Goal: Task Accomplishment & Management: Manage account settings

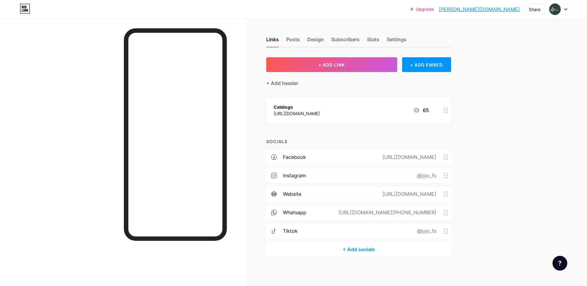
click at [326, 36] on div "Links Posts Design Subscribers Stats Settings" at bounding box center [358, 37] width 185 height 22
click at [320, 39] on div "Design" at bounding box center [315, 41] width 17 height 11
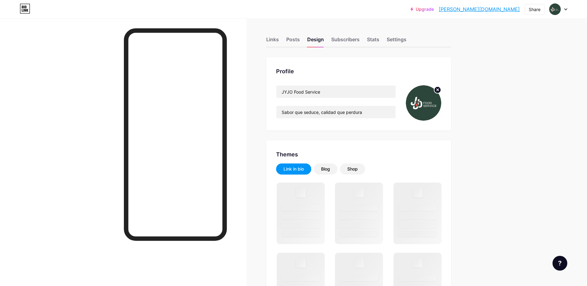
click at [429, 105] on img at bounding box center [423, 102] width 35 height 35
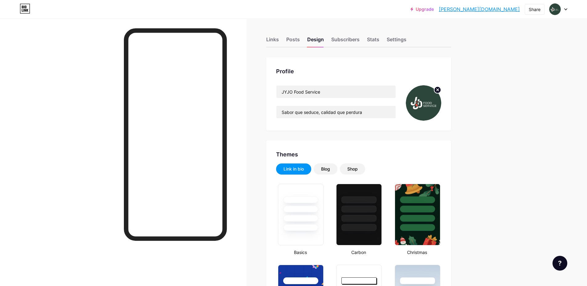
type input "#ffffff"
type input "#2d463b"
type input "#000000"
click at [439, 89] on icon at bounding box center [437, 90] width 2 height 2
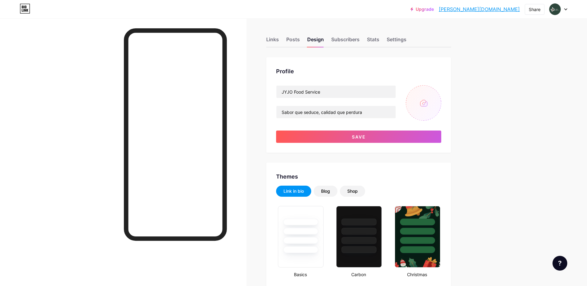
click at [426, 111] on input "file" at bounding box center [423, 102] width 35 height 35
type input "C:\fakepath\Logo Jyjo FS.png"
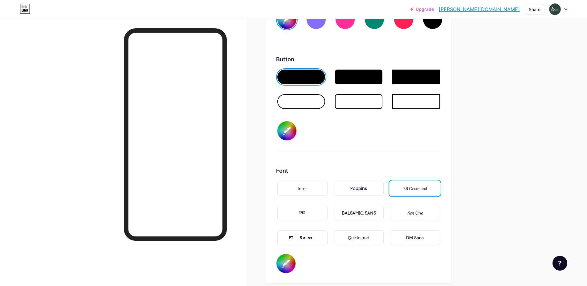
scroll to position [901, 0]
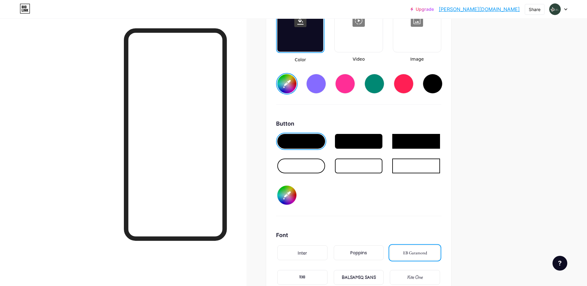
click at [289, 86] on input "#ffffff" at bounding box center [286, 83] width 19 height 19
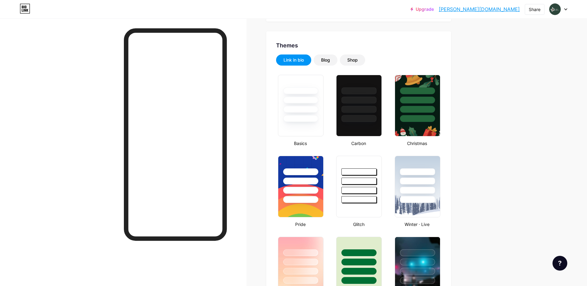
scroll to position [0, 0]
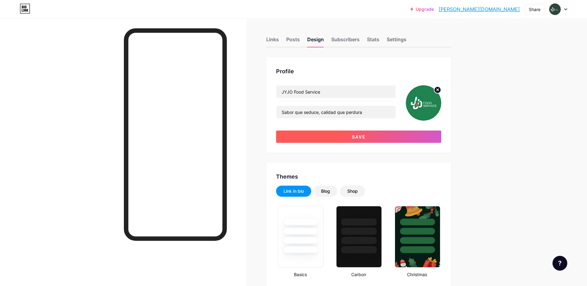
click at [375, 137] on button "Save" at bounding box center [358, 137] width 165 height 12
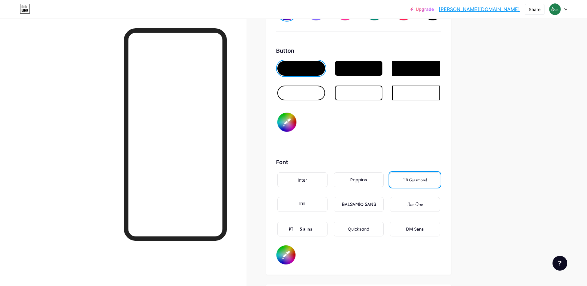
scroll to position [893, 0]
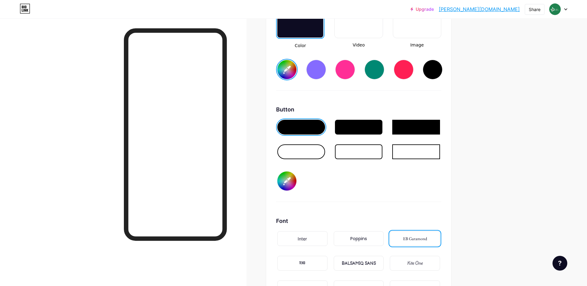
click at [291, 180] on input "#2d463b" at bounding box center [286, 181] width 19 height 19
type input "#ffffff"
type input "#20824f"
type input "#ffffff"
type input "#20824f"
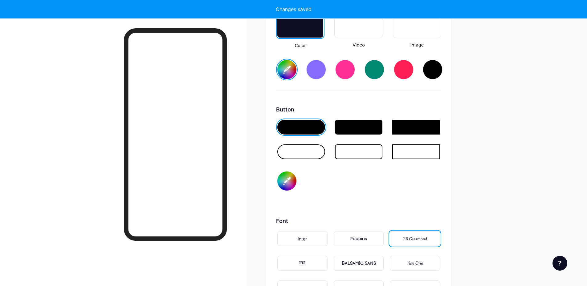
type input "#ffffff"
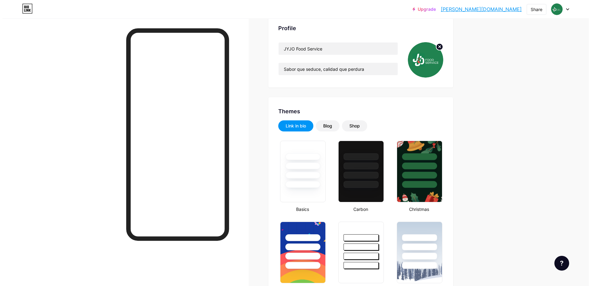
scroll to position [0, 0]
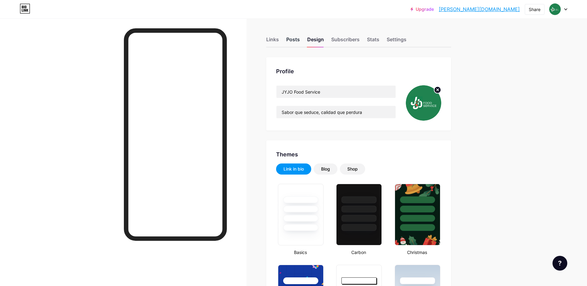
click at [299, 39] on div "Posts" at bounding box center [293, 41] width 14 height 11
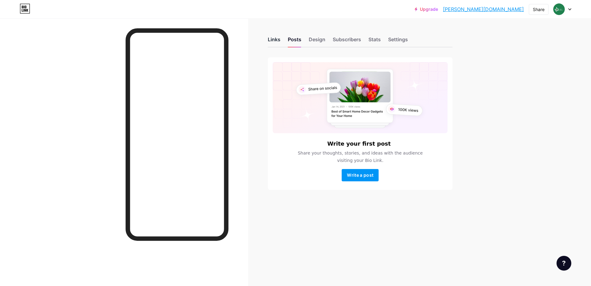
click at [279, 39] on div "Links" at bounding box center [274, 41] width 13 height 11
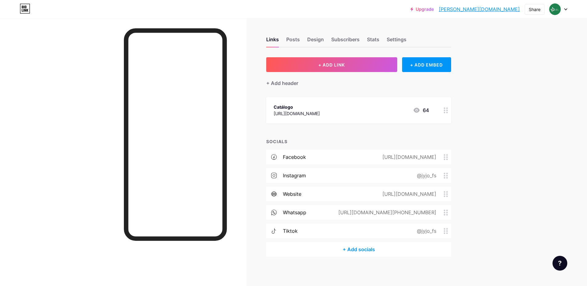
click at [320, 111] on div "[URL][DOMAIN_NAME]" at bounding box center [296, 113] width 46 height 6
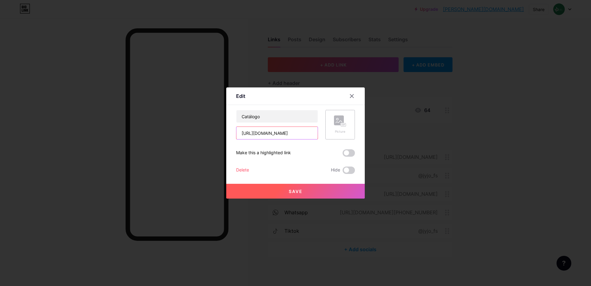
scroll to position [0, 119]
drag, startPoint x: 243, startPoint y: 133, endPoint x: 352, endPoint y: 138, distance: 109.1
click at [352, 138] on div "Catálogo [URL][DOMAIN_NAME] Picture" at bounding box center [295, 125] width 119 height 30
paste input "[URL][DOMAIN_NAME]"
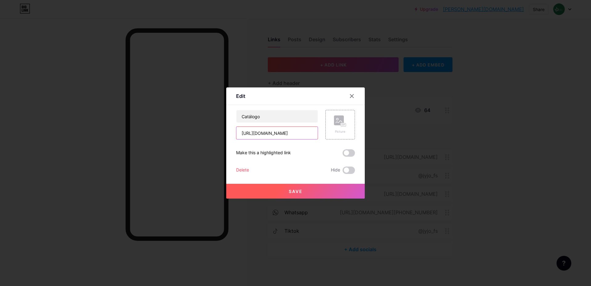
scroll to position [0, 108]
type input "[URL][DOMAIN_NAME]"
click at [295, 187] on button "Save" at bounding box center [295, 191] width 139 height 15
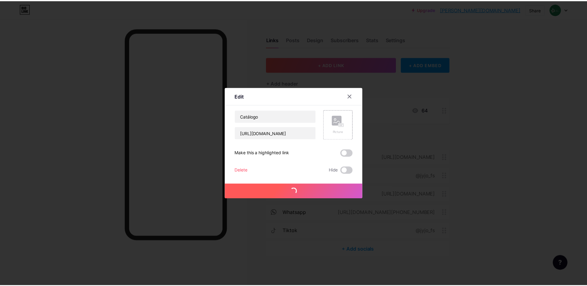
scroll to position [0, 0]
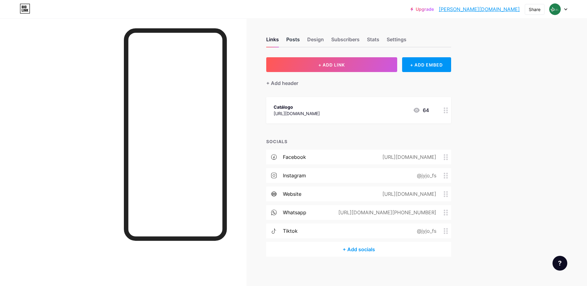
click at [289, 39] on div "Posts" at bounding box center [293, 41] width 14 height 11
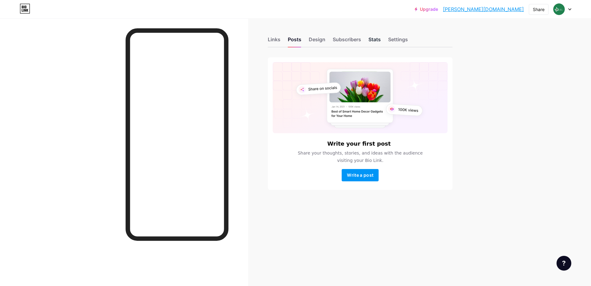
click at [377, 41] on div "Stats" at bounding box center [375, 41] width 12 height 11
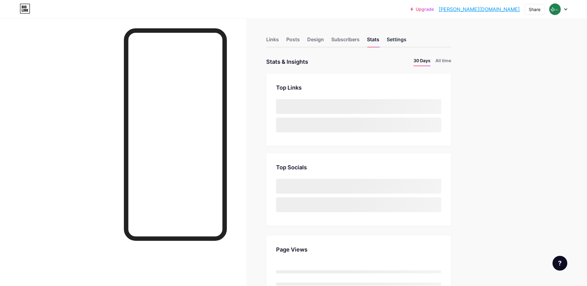
click at [398, 40] on div "Settings" at bounding box center [397, 41] width 20 height 11
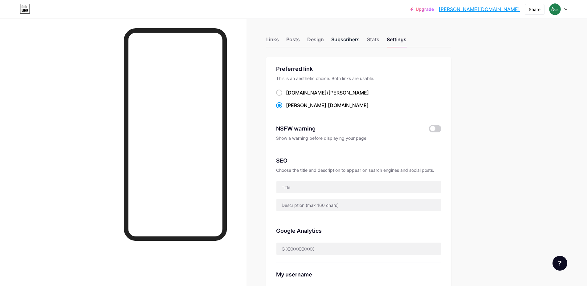
click at [359, 39] on div "Subscribers" at bounding box center [345, 41] width 28 height 11
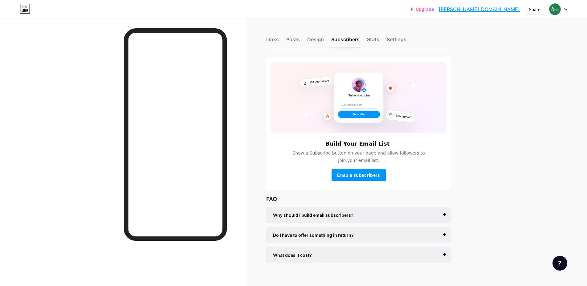
click at [308, 39] on div "Links Posts Design Subscribers Stats Settings" at bounding box center [358, 37] width 185 height 22
click at [314, 39] on div "Design" at bounding box center [315, 41] width 17 height 11
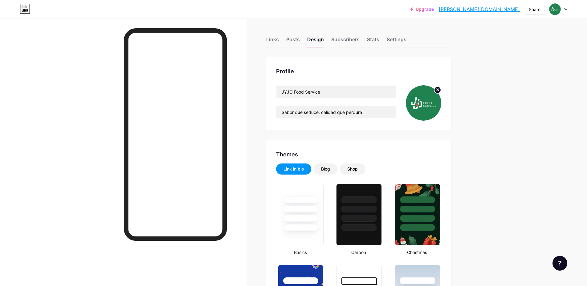
type input "#ffffff"
type input "#20824f"
type input "#000000"
